Goal: Transaction & Acquisition: Obtain resource

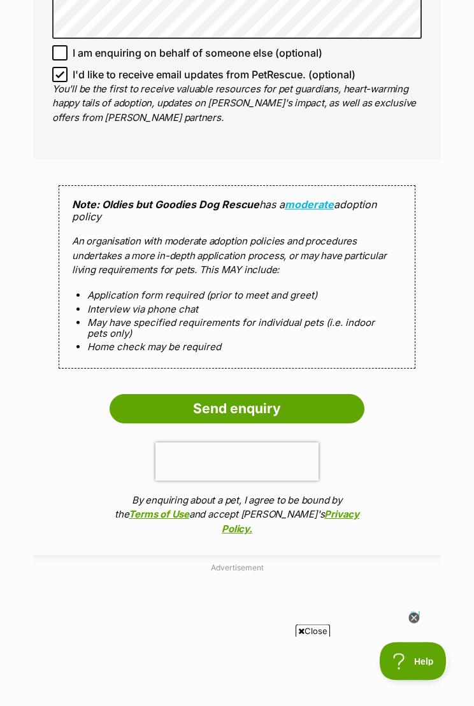
scroll to position [1378, 0]
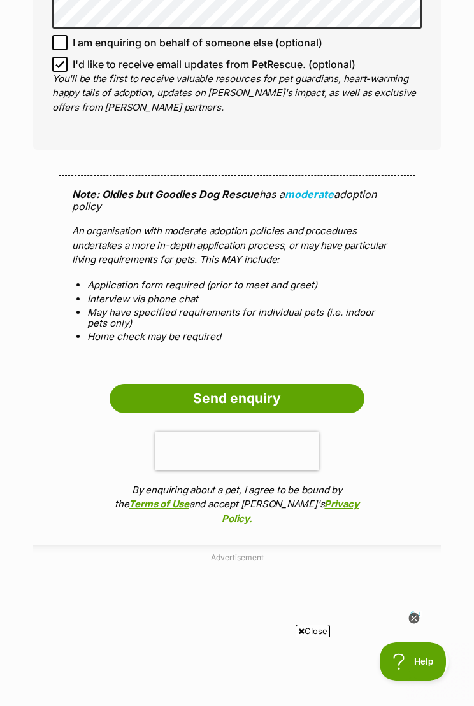
click at [142, 390] on input "Send enquiry" at bounding box center [236, 398] width 255 height 29
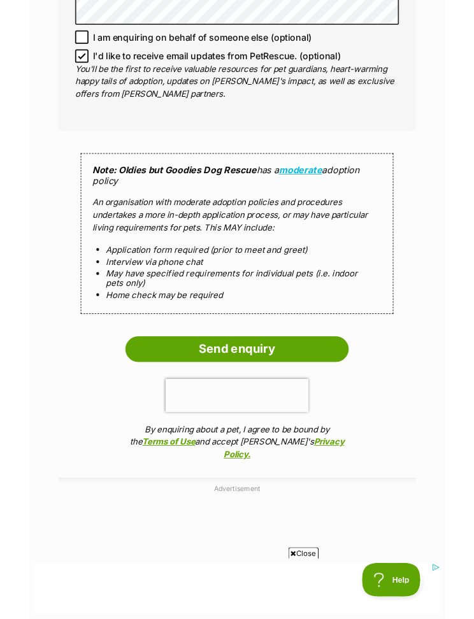
scroll to position [1364, 0]
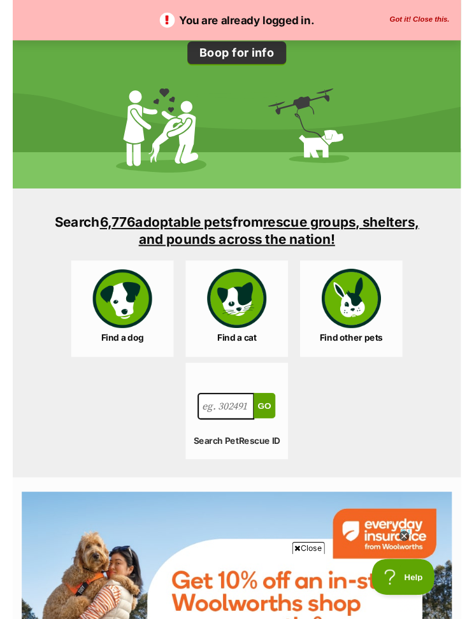
scroll to position [1757, 0]
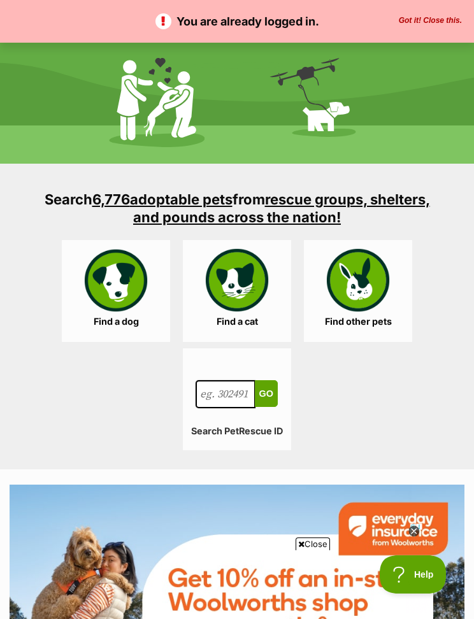
click at [93, 289] on link "Find a dog" at bounding box center [116, 291] width 108 height 102
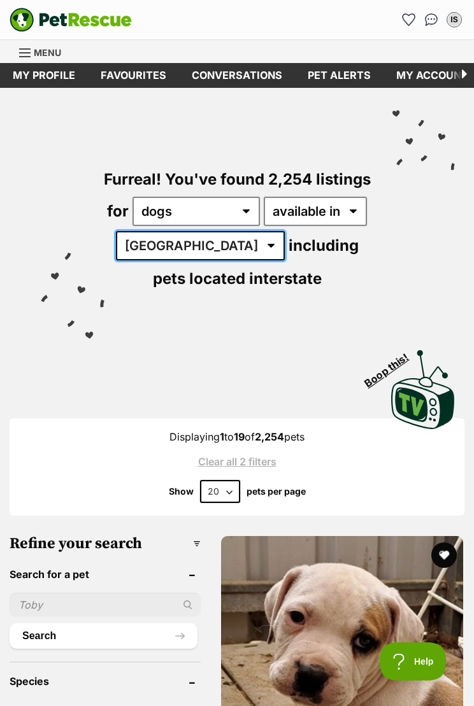
click at [179, 239] on select "Australia ACT NSW NT QLD SA TAS VIC WA" at bounding box center [200, 245] width 169 height 29
select select "WA"
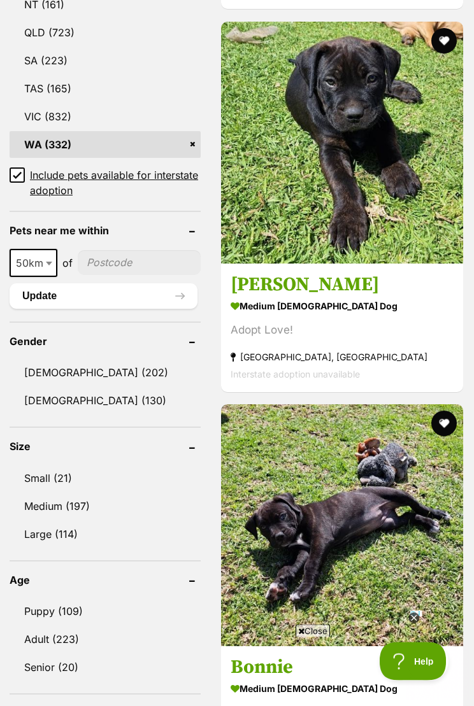
scroll to position [898, 0]
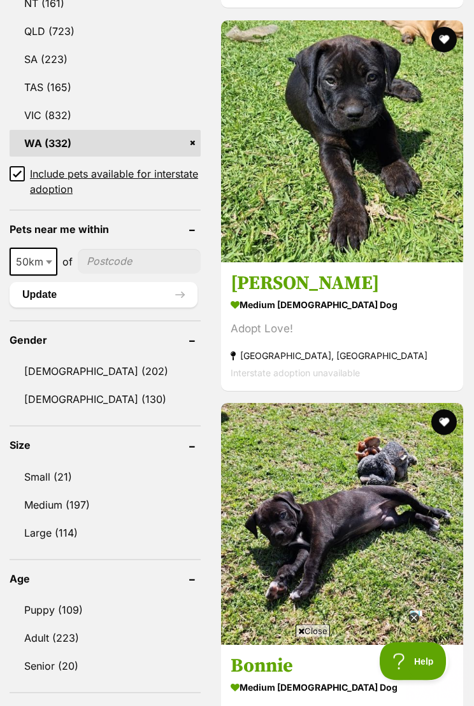
click at [36, 473] on link "Small (21)" at bounding box center [105, 477] width 191 height 27
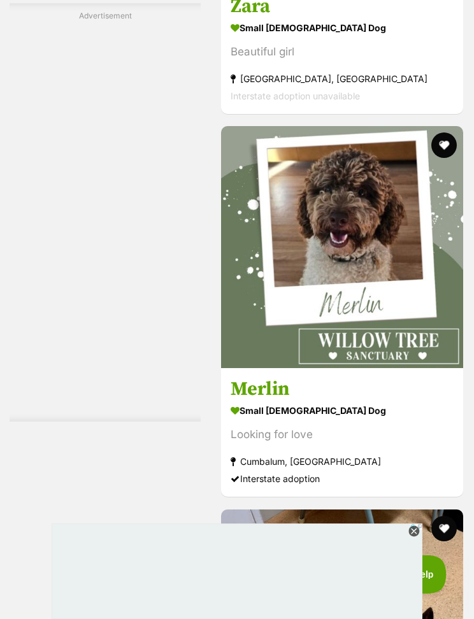
scroll to position [5866, 0]
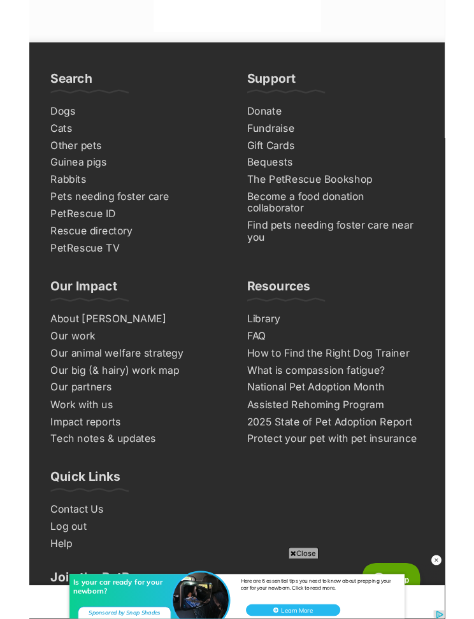
scroll to position [8510, 0]
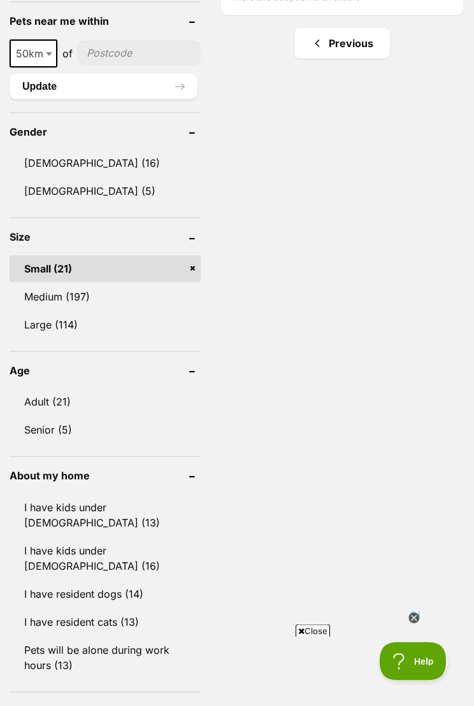
scroll to position [1052, 0]
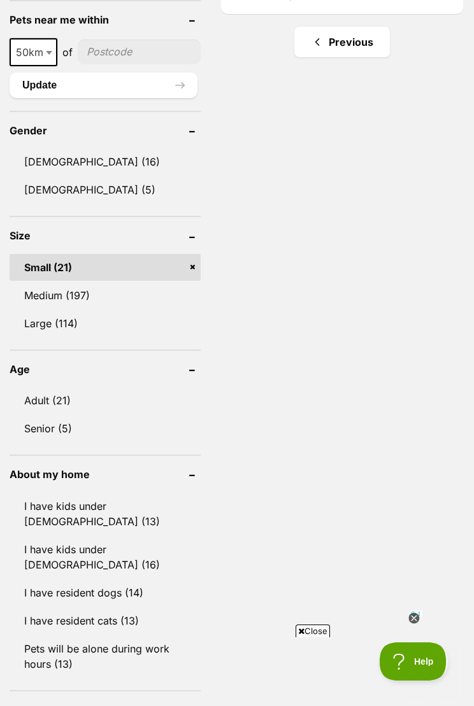
click at [15, 495] on link "I have kids under [DEMOGRAPHIC_DATA] (13)" at bounding box center [105, 514] width 191 height 42
